Goal: Task Accomplishment & Management: Manage account settings

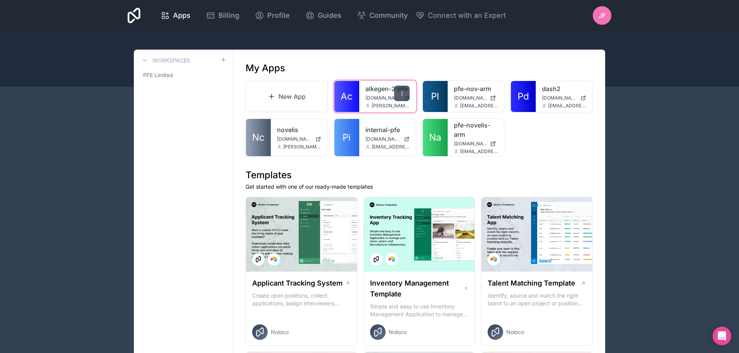
click at [405, 91] on div at bounding box center [402, 94] width 16 height 16
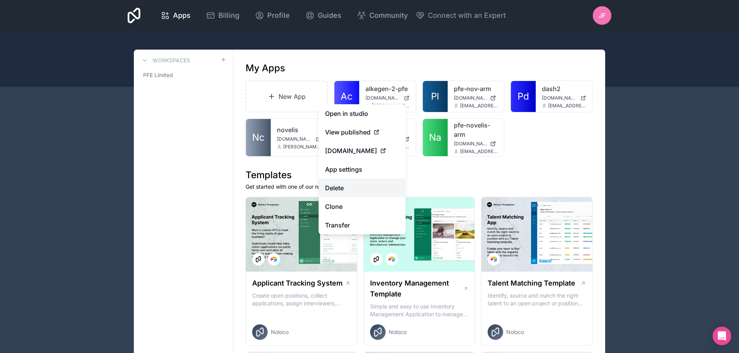
click at [360, 192] on button "Delete" at bounding box center [362, 188] width 87 height 19
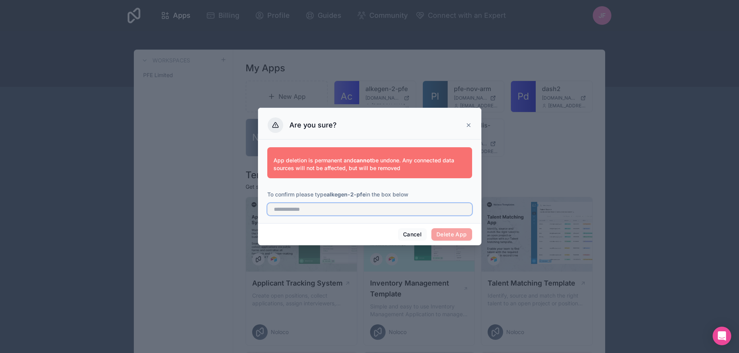
click at [364, 210] on input "text" at bounding box center [369, 209] width 205 height 12
type input "**********"
click at [450, 232] on button "Delete App" at bounding box center [451, 234] width 41 height 12
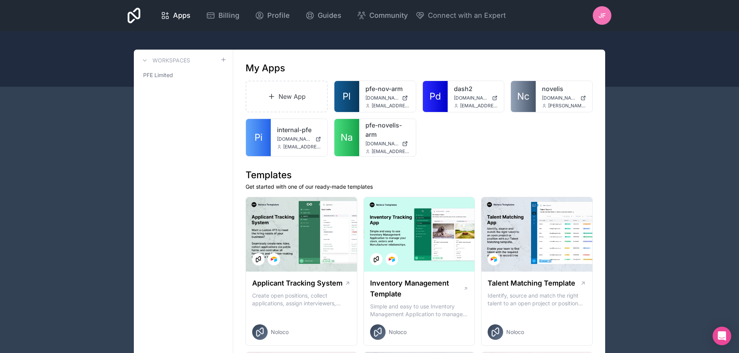
click at [479, 142] on div "New App Pl pfe-nov-arm pfe-nov-arm.noloco.co workshop@pfelimited.com Pd dash2 d…" at bounding box center [419, 119] width 347 height 76
click at [600, 22] on div "JF" at bounding box center [602, 15] width 19 height 19
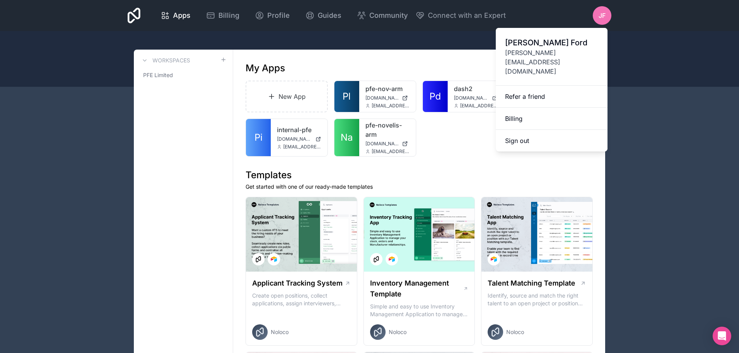
click at [445, 144] on div "New App Pl pfe-nov-arm pfe-nov-arm.noloco.co workshop@pfelimited.com Pd dash2 d…" at bounding box center [419, 119] width 347 height 76
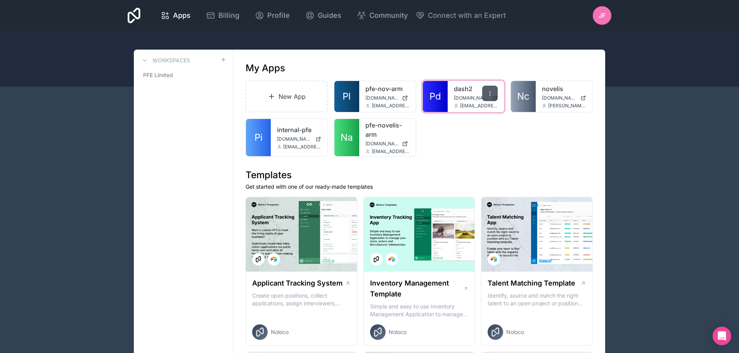
click at [495, 90] on div at bounding box center [490, 94] width 16 height 16
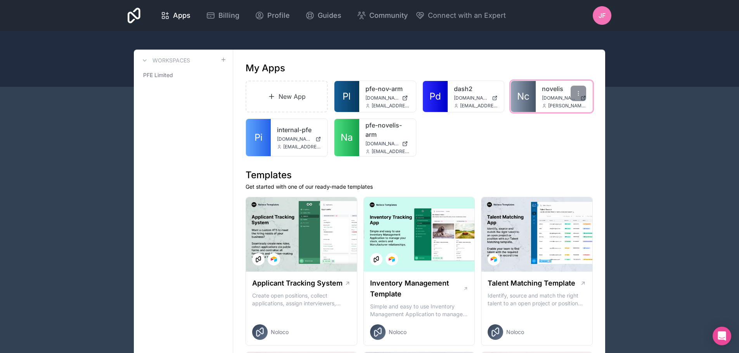
drag, startPoint x: 542, startPoint y: 145, endPoint x: 583, endPoint y: 105, distance: 57.3
click at [543, 145] on div "New App Pl pfe-nov-arm pfe-nov-arm.noloco.co workshop@pfelimited.com Pd dash2 d…" at bounding box center [419, 119] width 347 height 76
click at [578, 95] on icon at bounding box center [578, 93] width 6 height 6
click at [443, 136] on div "New App Pl pfe-nov-arm pfe-nov-arm.noloco.co workshop@pfelimited.com Pd dash2 d…" at bounding box center [419, 119] width 347 height 76
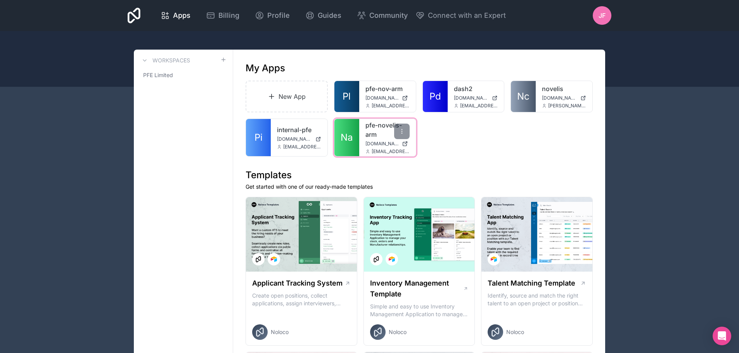
click at [344, 130] on link "Na" at bounding box center [346, 137] width 25 height 37
